Goal: Task Accomplishment & Management: Manage account settings

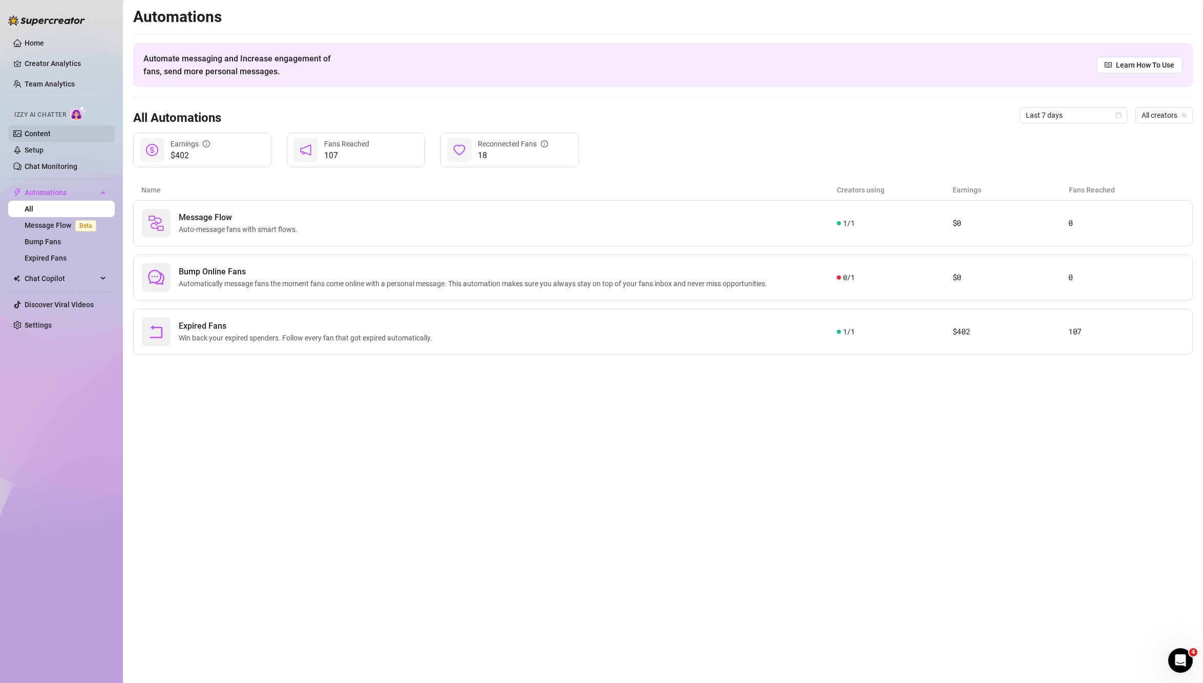
click at [51, 137] on link "Content" at bounding box center [38, 134] width 26 height 8
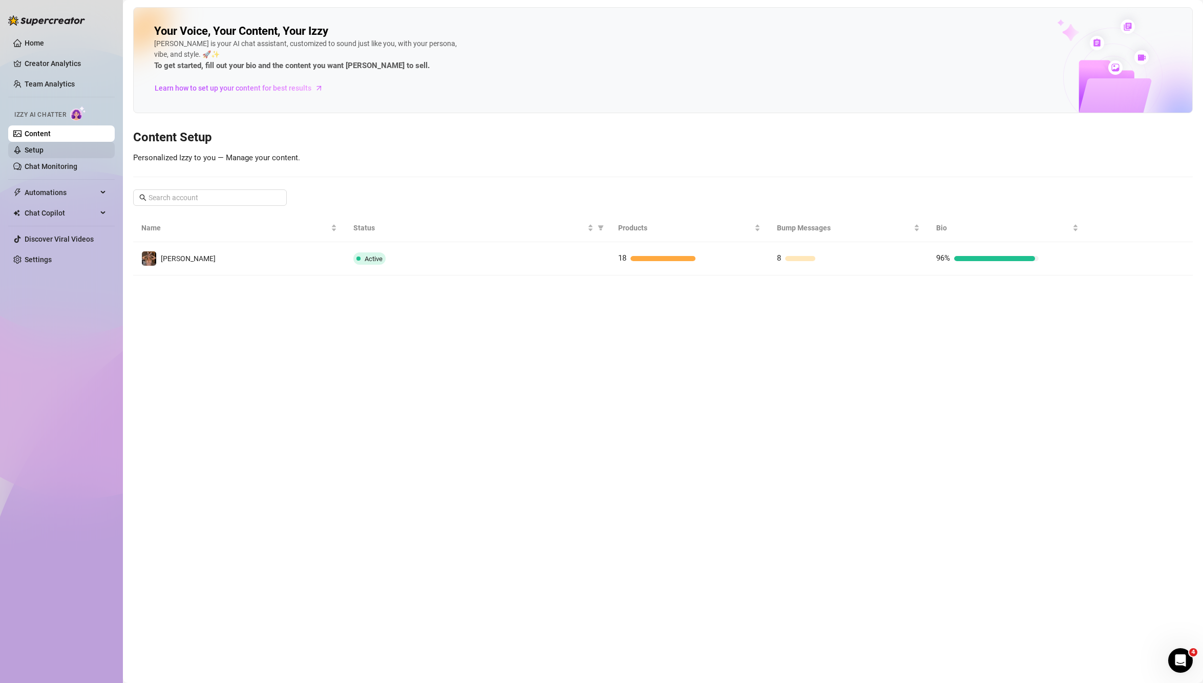
click at [44, 151] on link "Setup" at bounding box center [34, 150] width 19 height 8
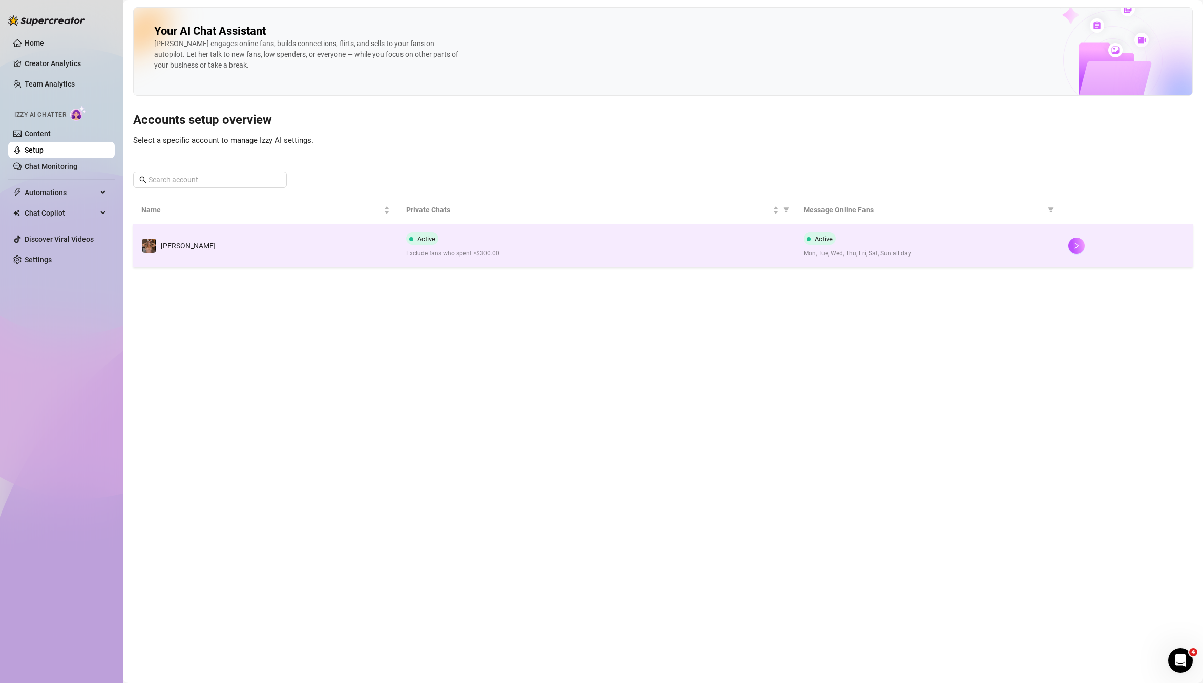
click at [530, 230] on td "Active Exclude fans who spent >$300.00" at bounding box center [596, 245] width 397 height 43
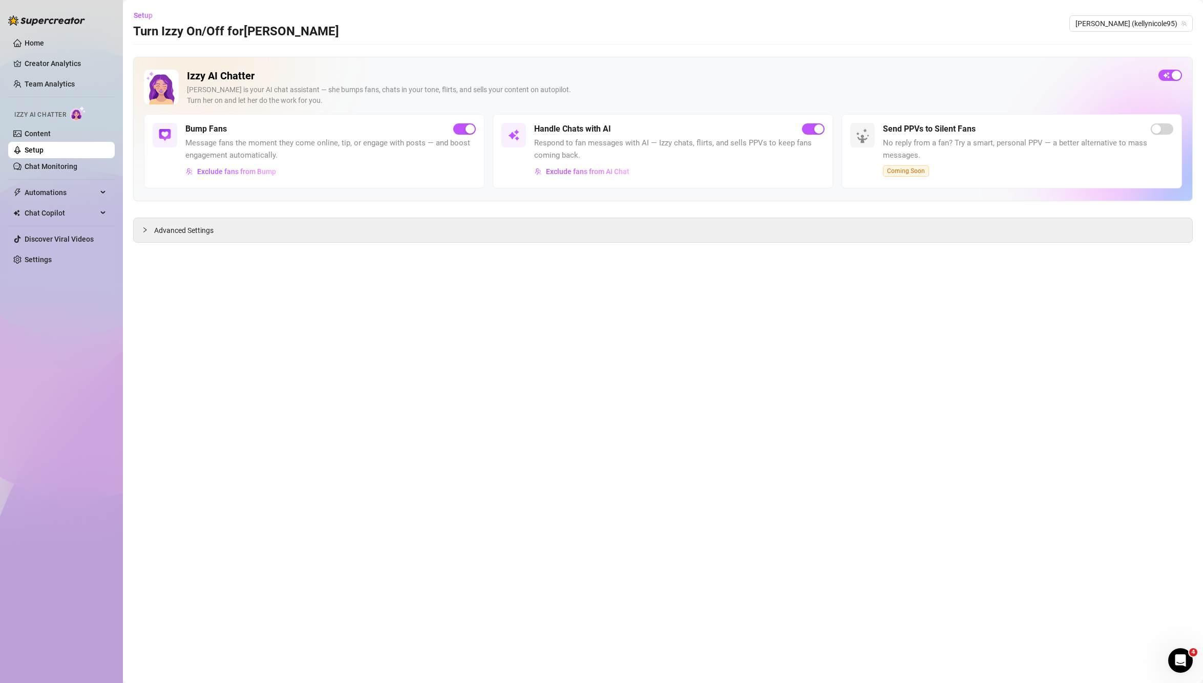
click at [530, 230] on div "Advanced Settings" at bounding box center [663, 230] width 1058 height 24
click at [51, 138] on link "Content" at bounding box center [38, 134] width 26 height 8
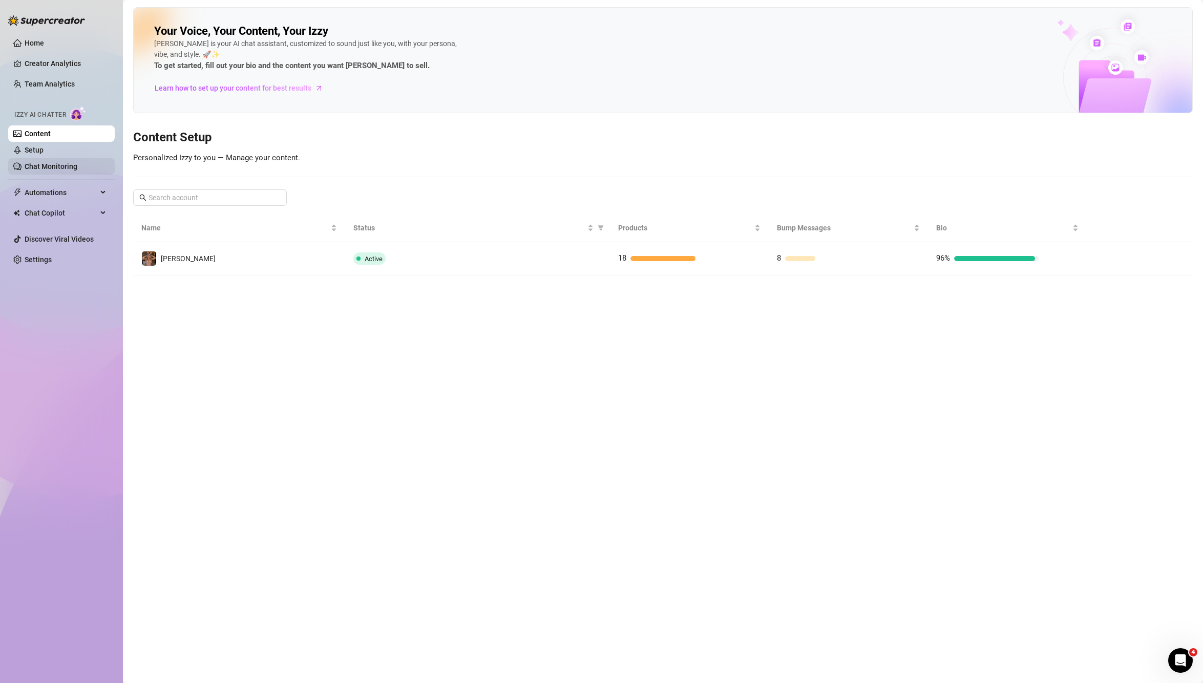
click at [53, 167] on link "Chat Monitoring" at bounding box center [51, 166] width 53 height 8
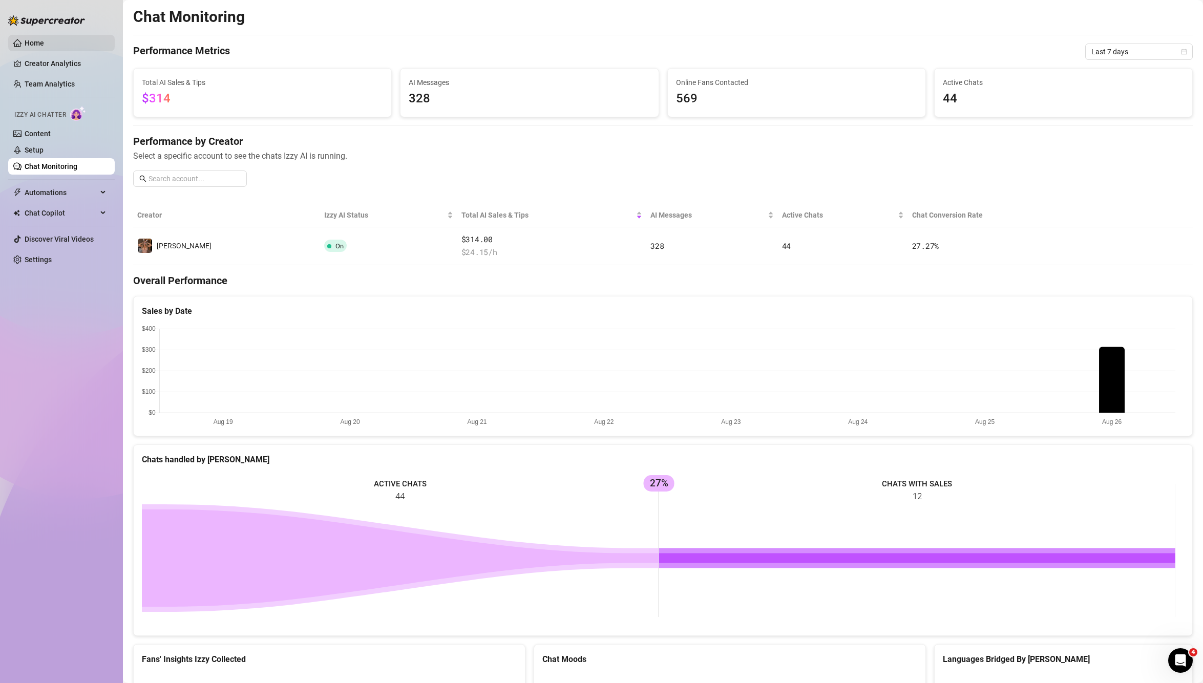
click at [34, 47] on link "Home" at bounding box center [34, 43] width 19 height 8
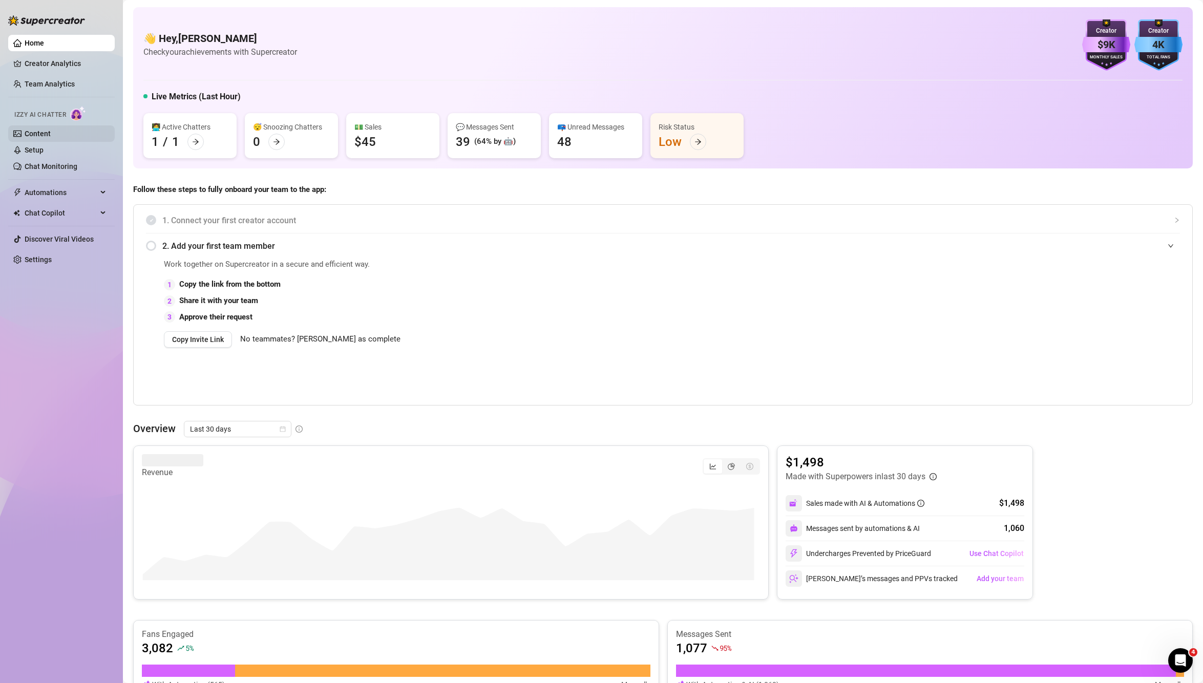
click at [30, 137] on link "Content" at bounding box center [38, 134] width 26 height 8
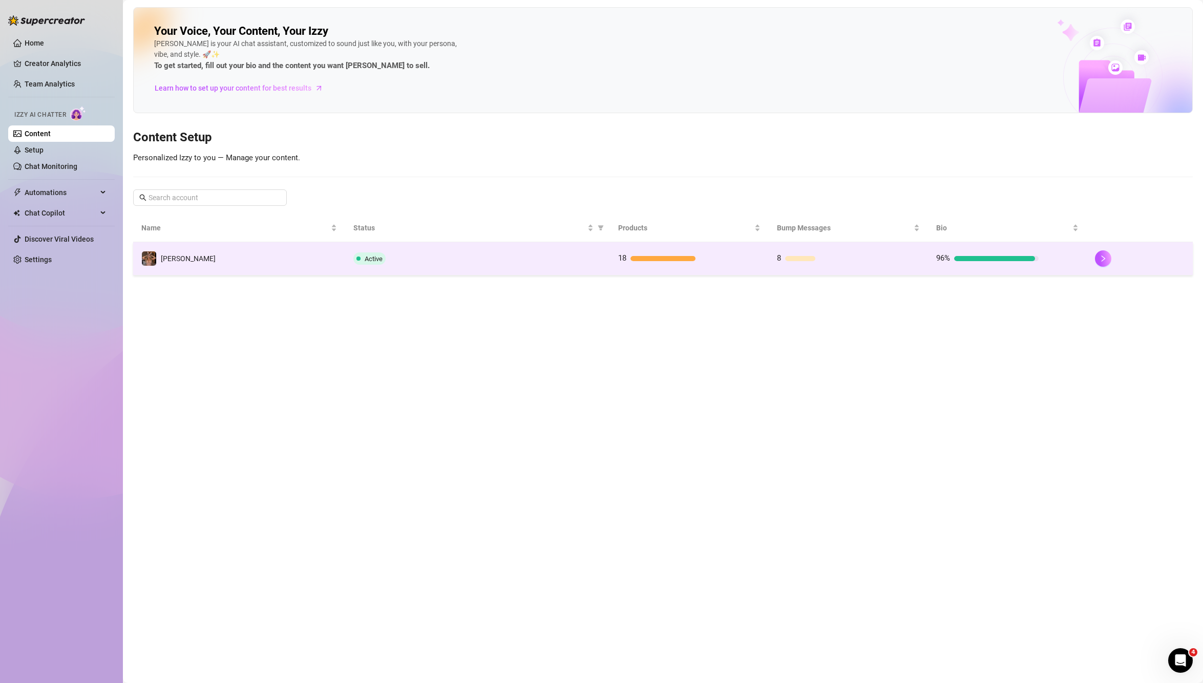
click at [478, 261] on div "Active" at bounding box center [477, 258] width 248 height 12
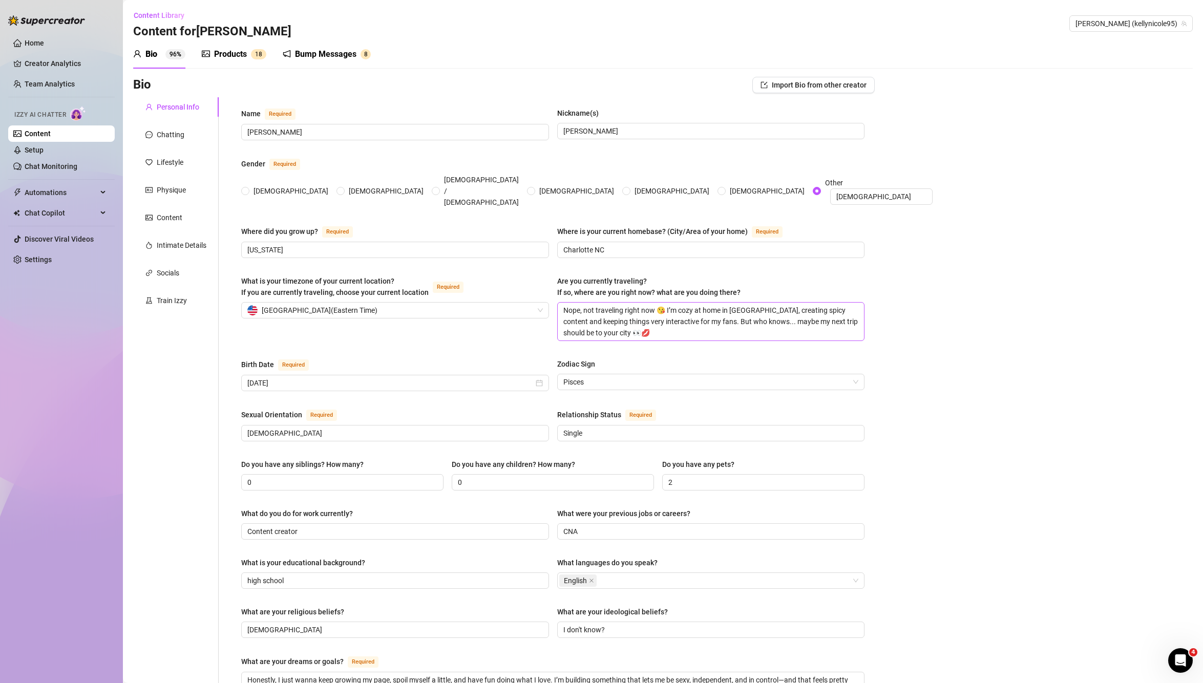
radio input "true"
click at [338, 63] on div "Bump Messages 8" at bounding box center [327, 54] width 88 height 29
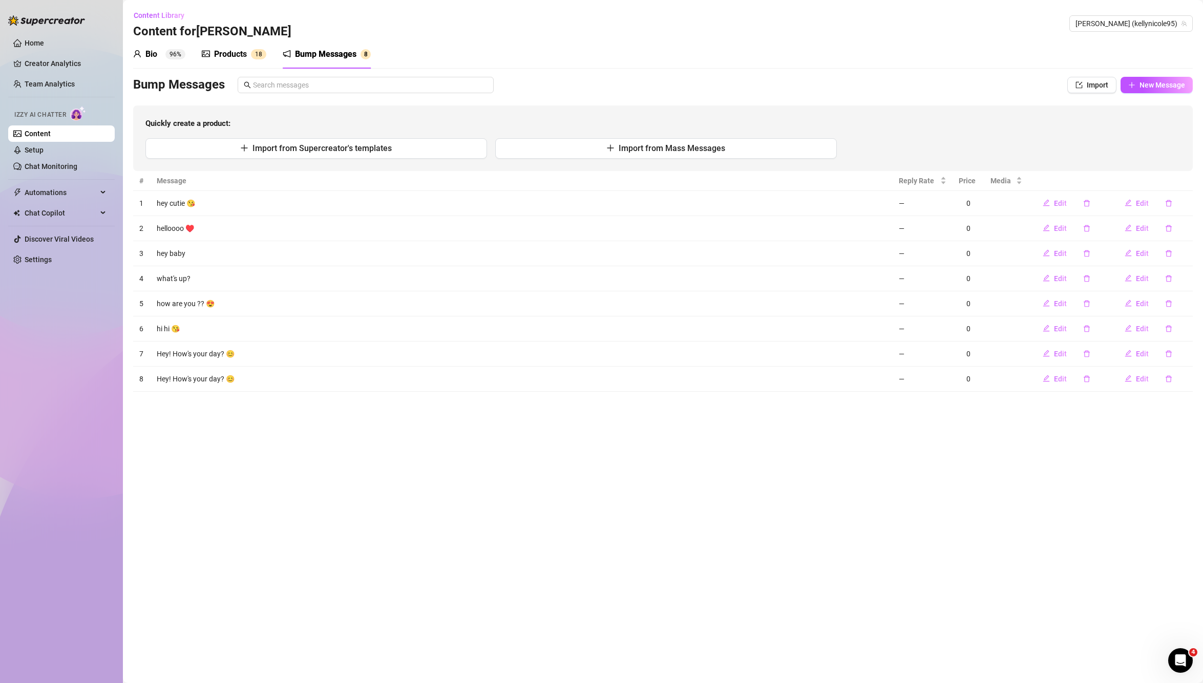
click at [218, 51] on div "Products" at bounding box center [230, 54] width 33 height 12
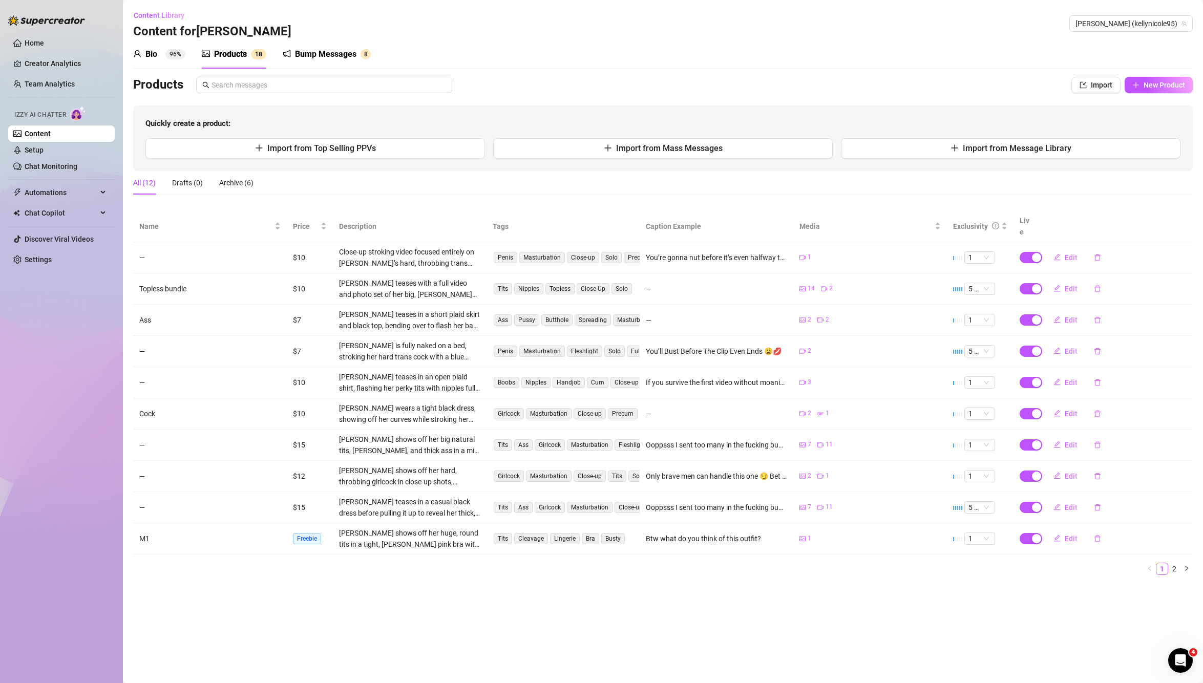
click at [52, 33] on ul "Home Creator Analytics Team Analytics Izzy AI Chatter Content Setup Chat Monito…" at bounding box center [61, 151] width 107 height 241
click at [41, 42] on link "Home" at bounding box center [34, 43] width 19 height 8
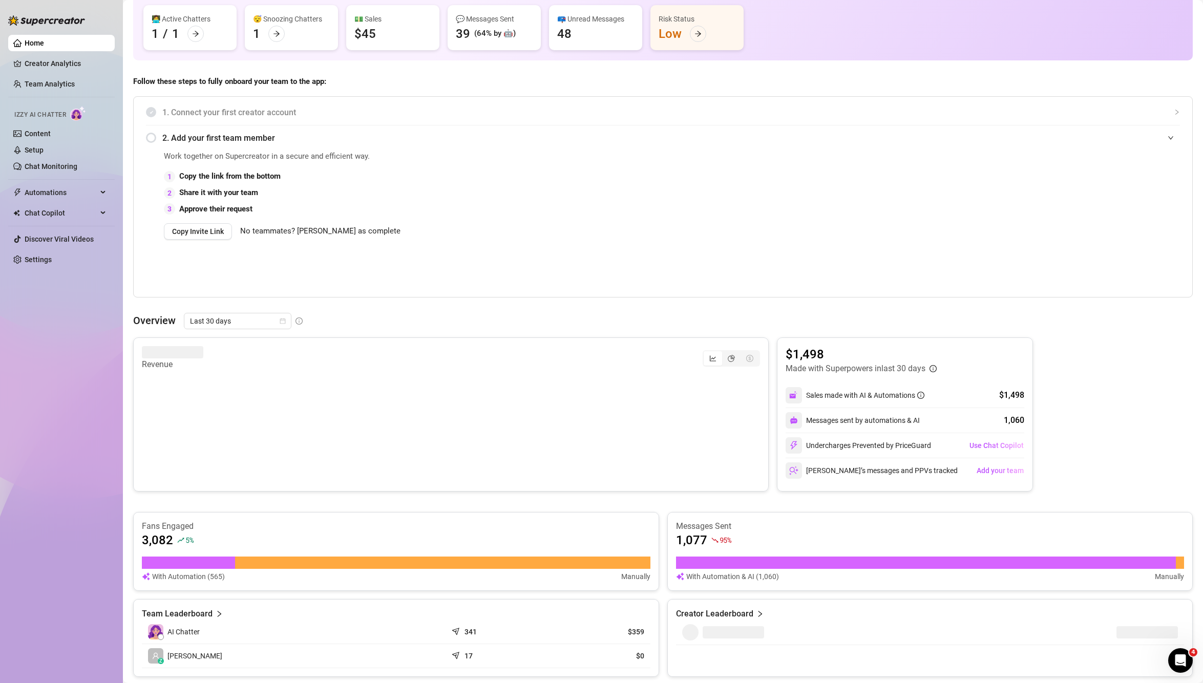
scroll to position [256, 0]
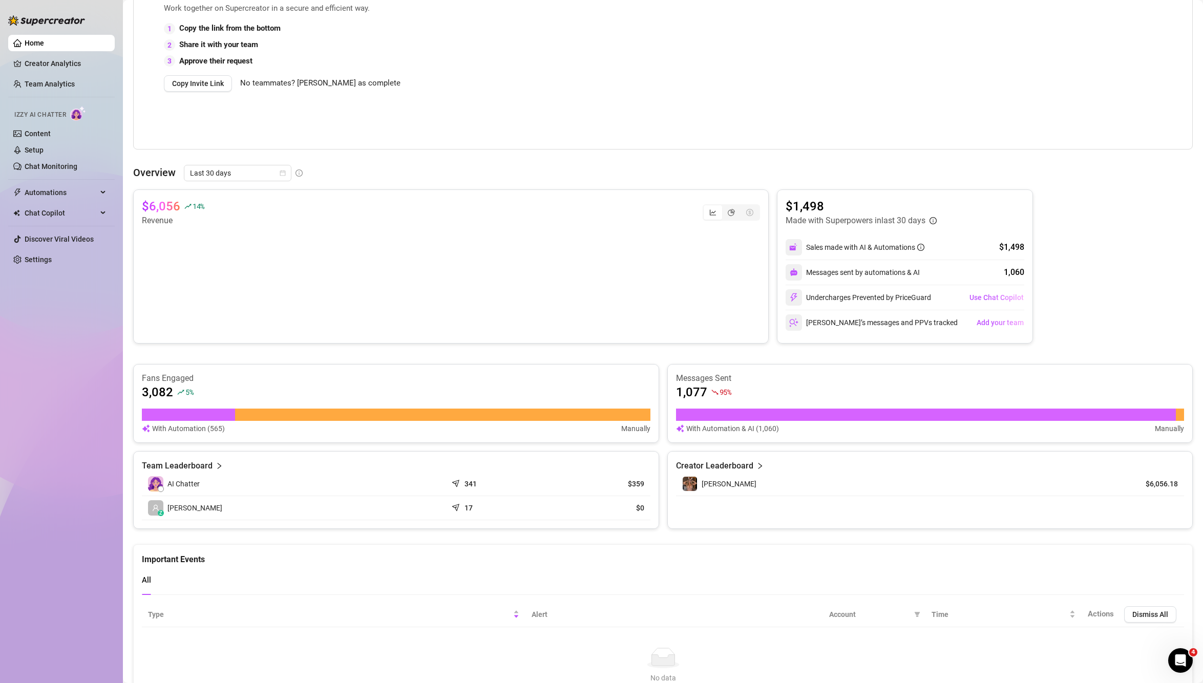
click at [134, 422] on div "Fans Engaged 3,082 5 % With Automation (565) Manually" at bounding box center [396, 403] width 526 height 79
